Goal: Information Seeking & Learning: Learn about a topic

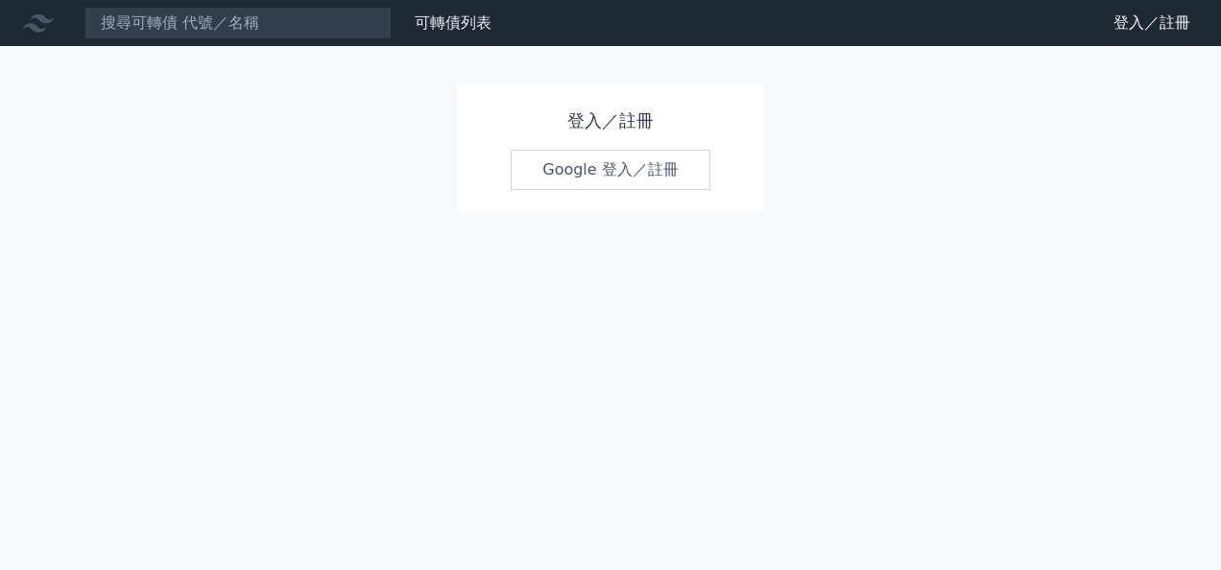
click at [601, 175] on link "Google 登入／註冊" at bounding box center [611, 170] width 200 height 40
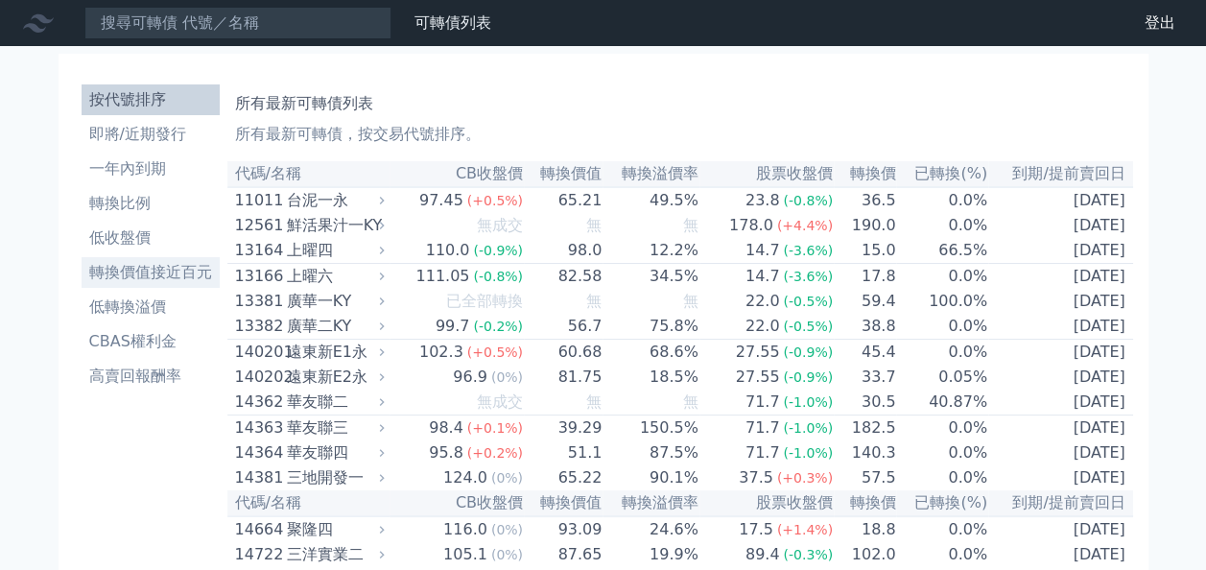
click at [150, 275] on li "轉換價值接近百元" at bounding box center [151, 272] width 138 height 23
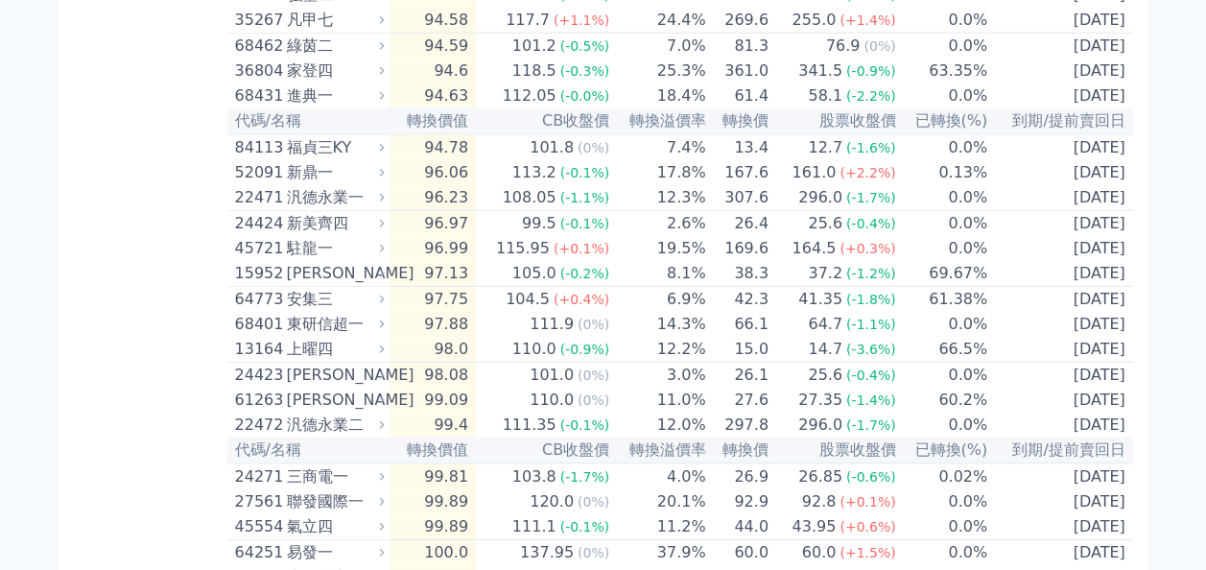
scroll to position [2495, 0]
